Goal: Task Accomplishment & Management: Use online tool/utility

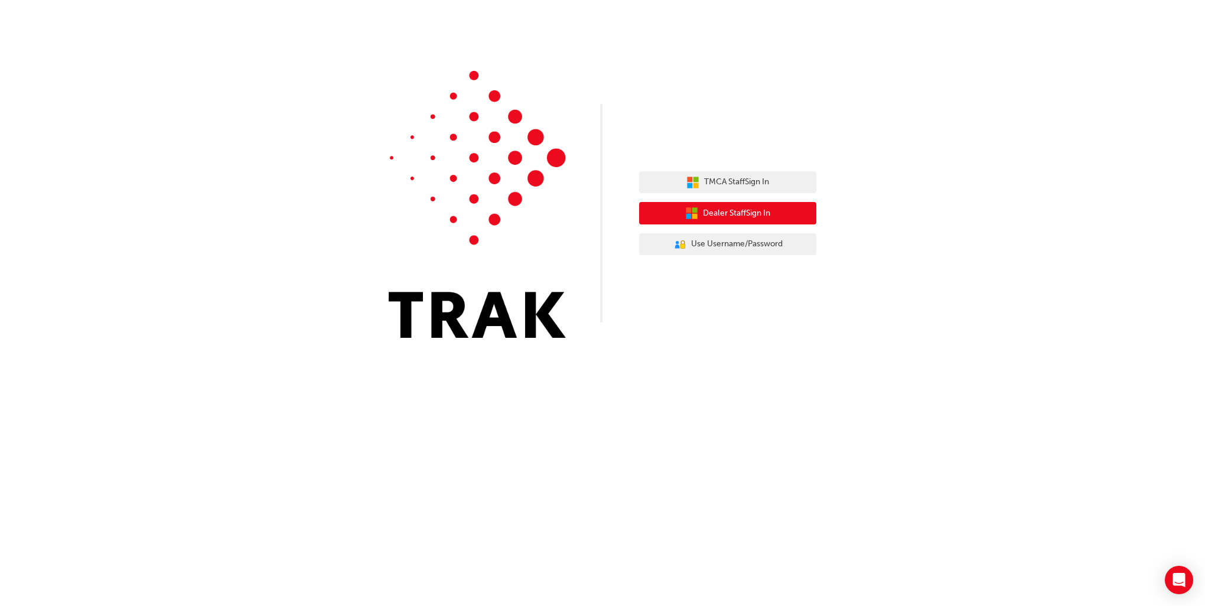
click at [765, 222] on button "Dealer Staff Sign In" at bounding box center [727, 213] width 177 height 22
